Goal: Transaction & Acquisition: Purchase product/service

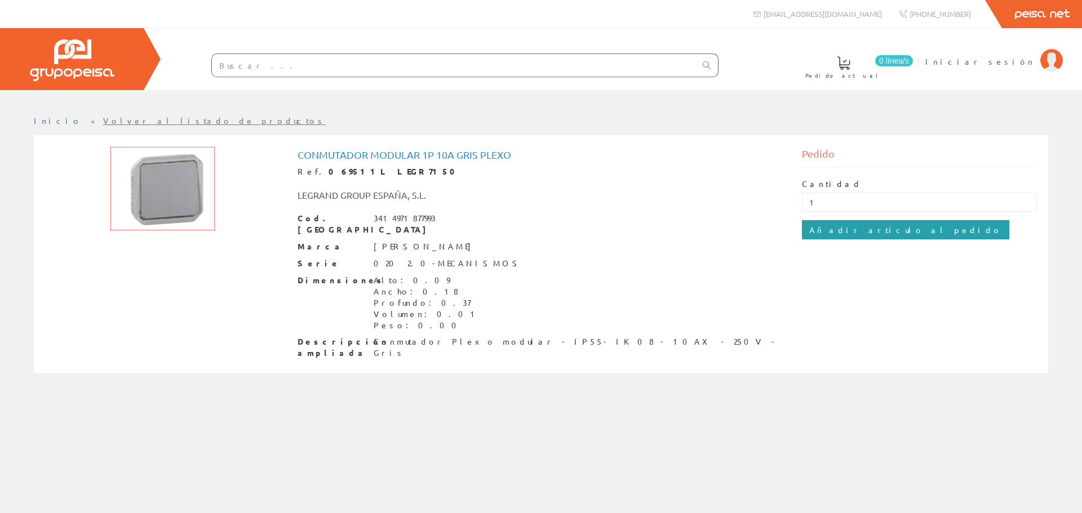
type input "1"
click at [846, 229] on input "Añadir artículo al pedido" at bounding box center [905, 229] width 207 height 19
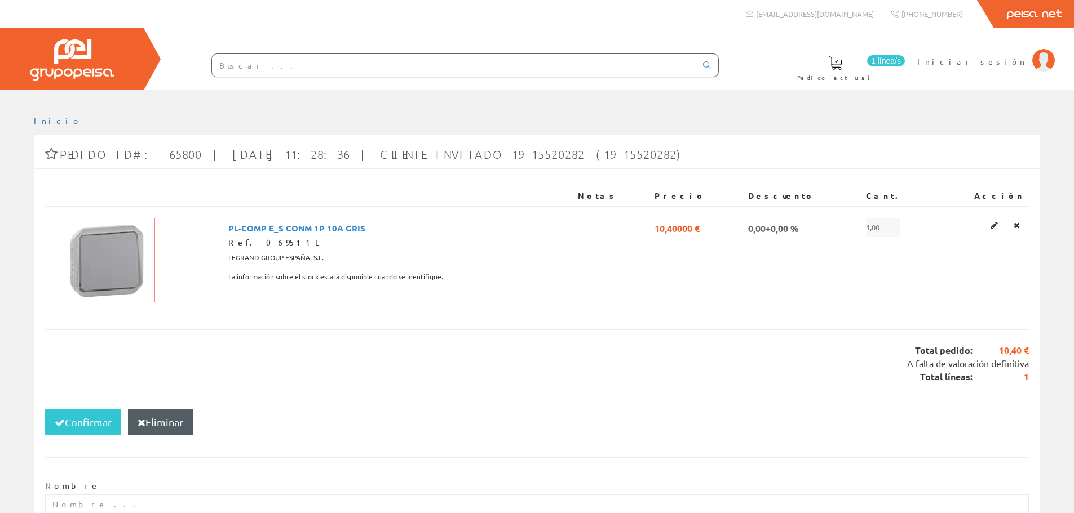
click at [352, 64] on input "text" at bounding box center [454, 65] width 484 height 23
click at [463, 62] on input "text" at bounding box center [454, 65] width 484 height 23
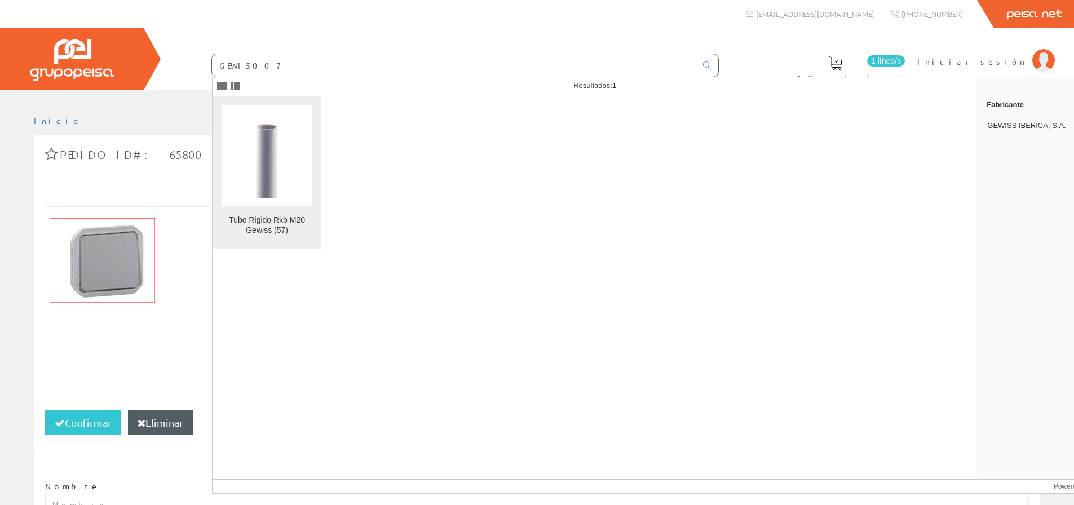
type input "GEWI5007"
click at [290, 196] on img at bounding box center [267, 156] width 69 height 86
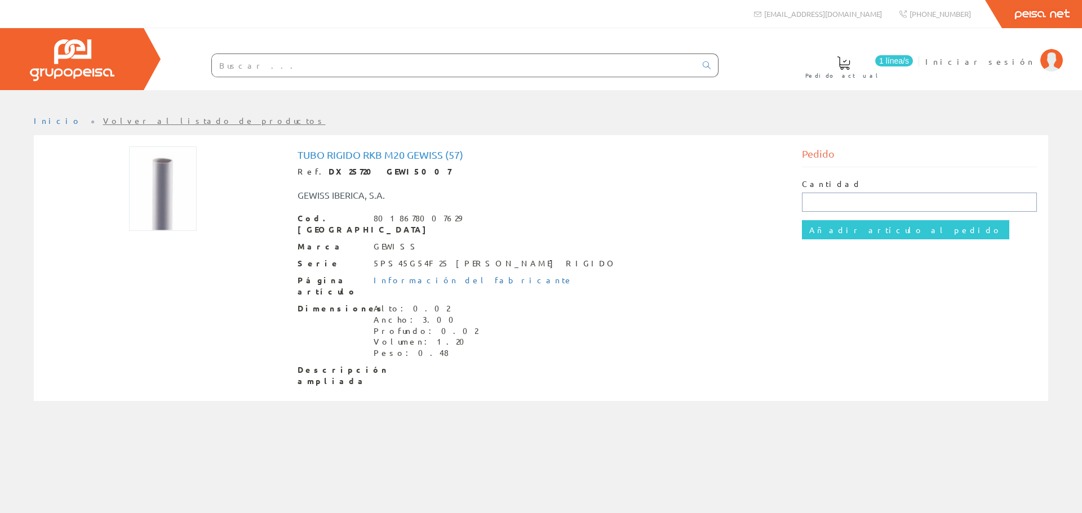
click at [819, 194] on input "text" at bounding box center [920, 202] width 236 height 19
type input "1"
click at [836, 228] on input "Añadir artículo al pedido" at bounding box center [905, 229] width 207 height 19
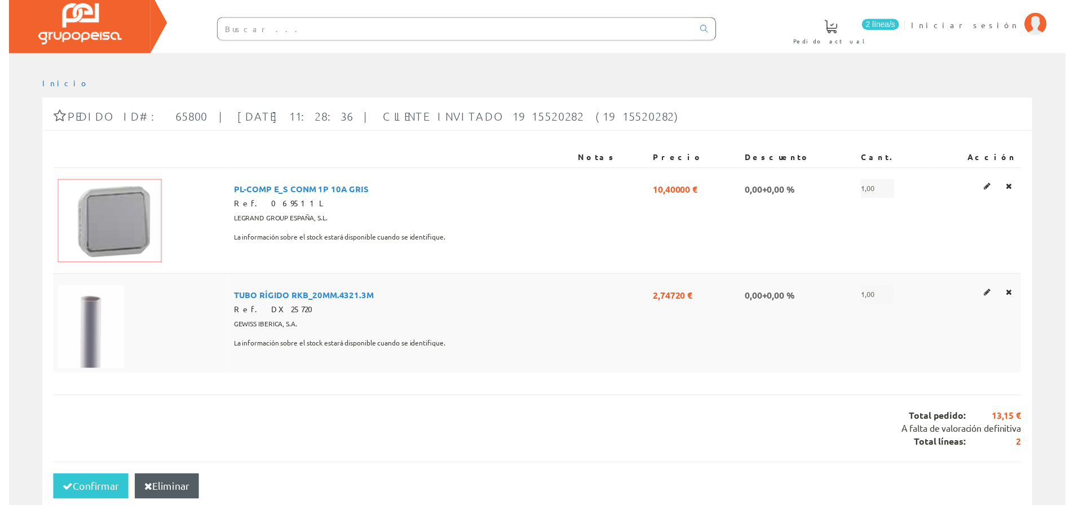
scroll to position [56, 0]
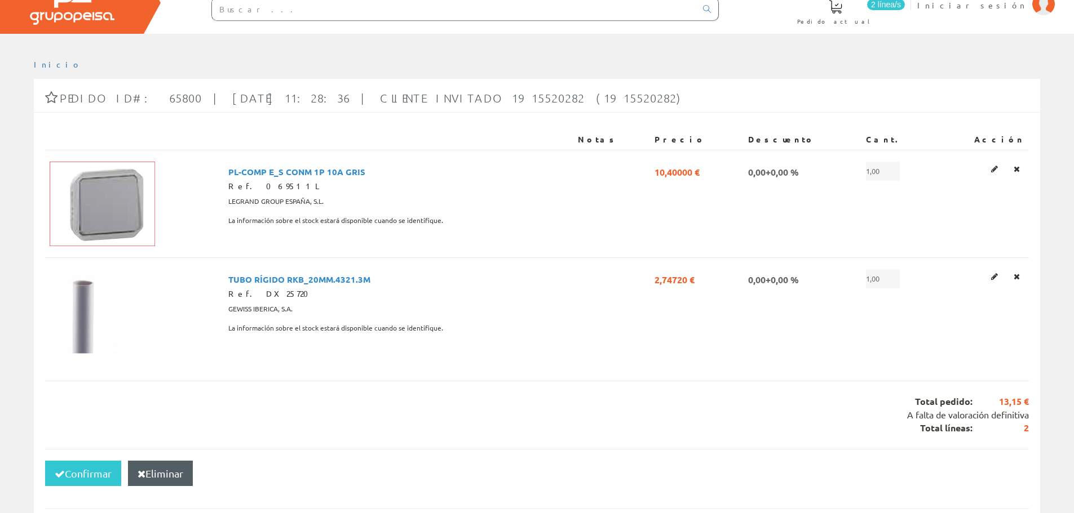
click at [433, 7] on input "text" at bounding box center [454, 9] width 484 height 23
paste input "GAES4025"
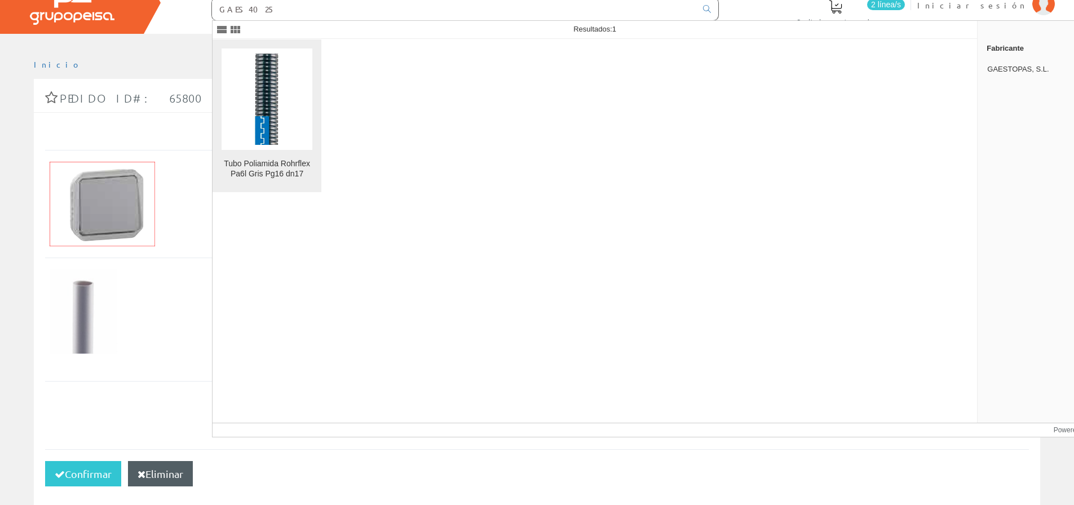
type input "GAES4025"
click at [276, 113] on img at bounding box center [266, 99] width 91 height 91
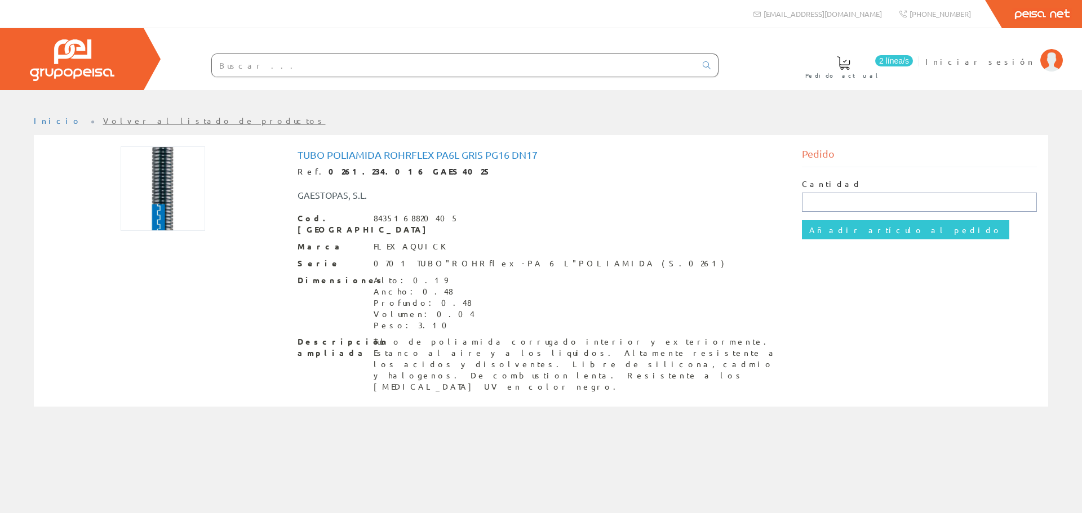
click at [910, 194] on input "text" at bounding box center [920, 202] width 236 height 19
type input "1"
click at [894, 231] on input "Añadir artículo al pedido" at bounding box center [905, 229] width 207 height 19
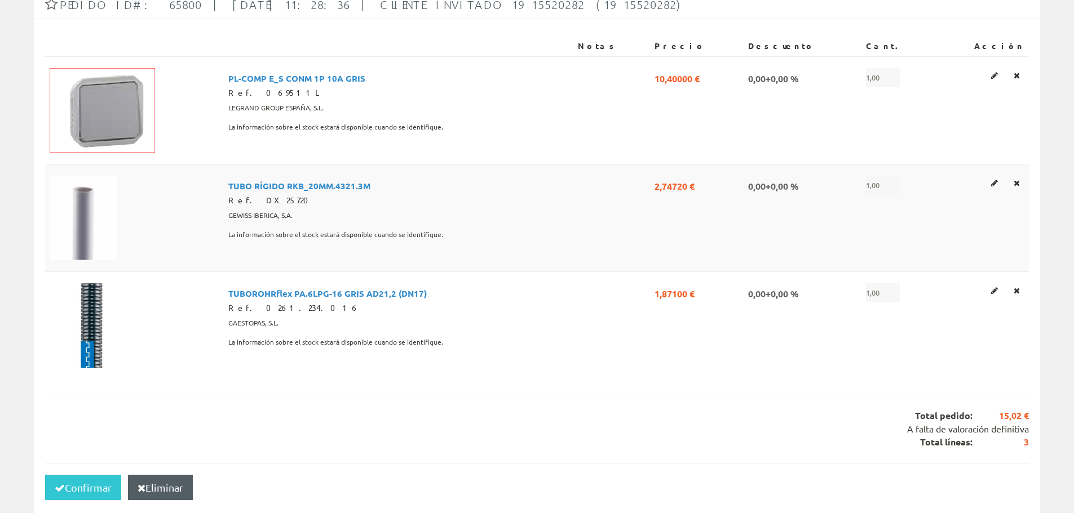
scroll to position [169, 0]
